Goal: Complete application form

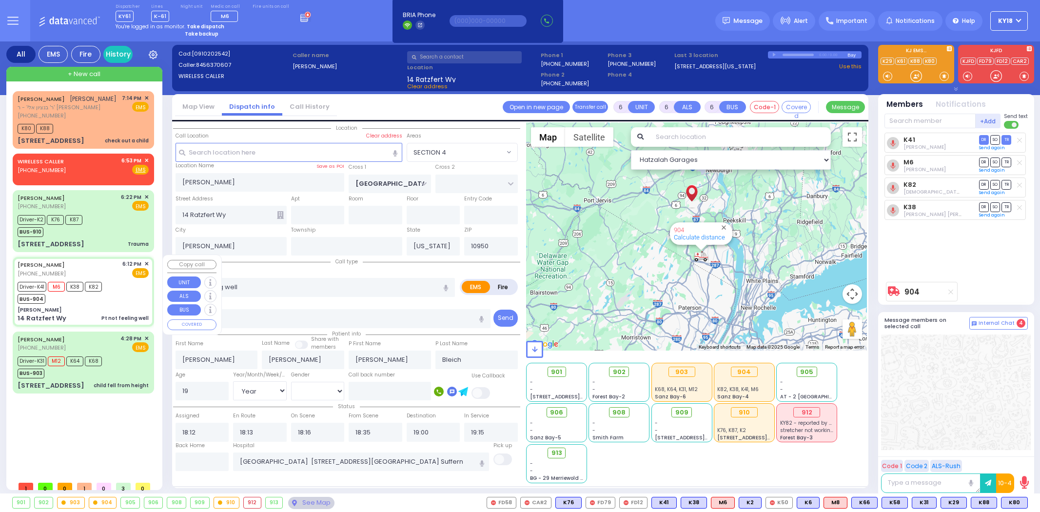
select select "SECTION 4"
select select "Year"
select select "[DEMOGRAPHIC_DATA]"
click at [128, 296] on div "Driver-K41 M6 K38 K82 BUS-904" at bounding box center [83, 291] width 131 height 24
select select
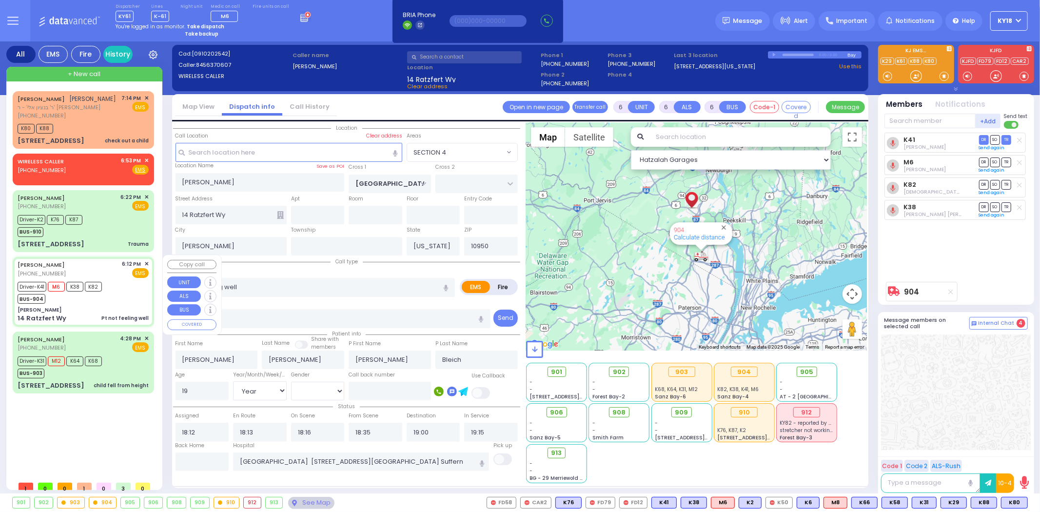
radio input "true"
select select "Year"
select select "[DEMOGRAPHIC_DATA]"
select select "SECTION 4"
select select "Hatzalah Garages"
